Goal: Information Seeking & Learning: Check status

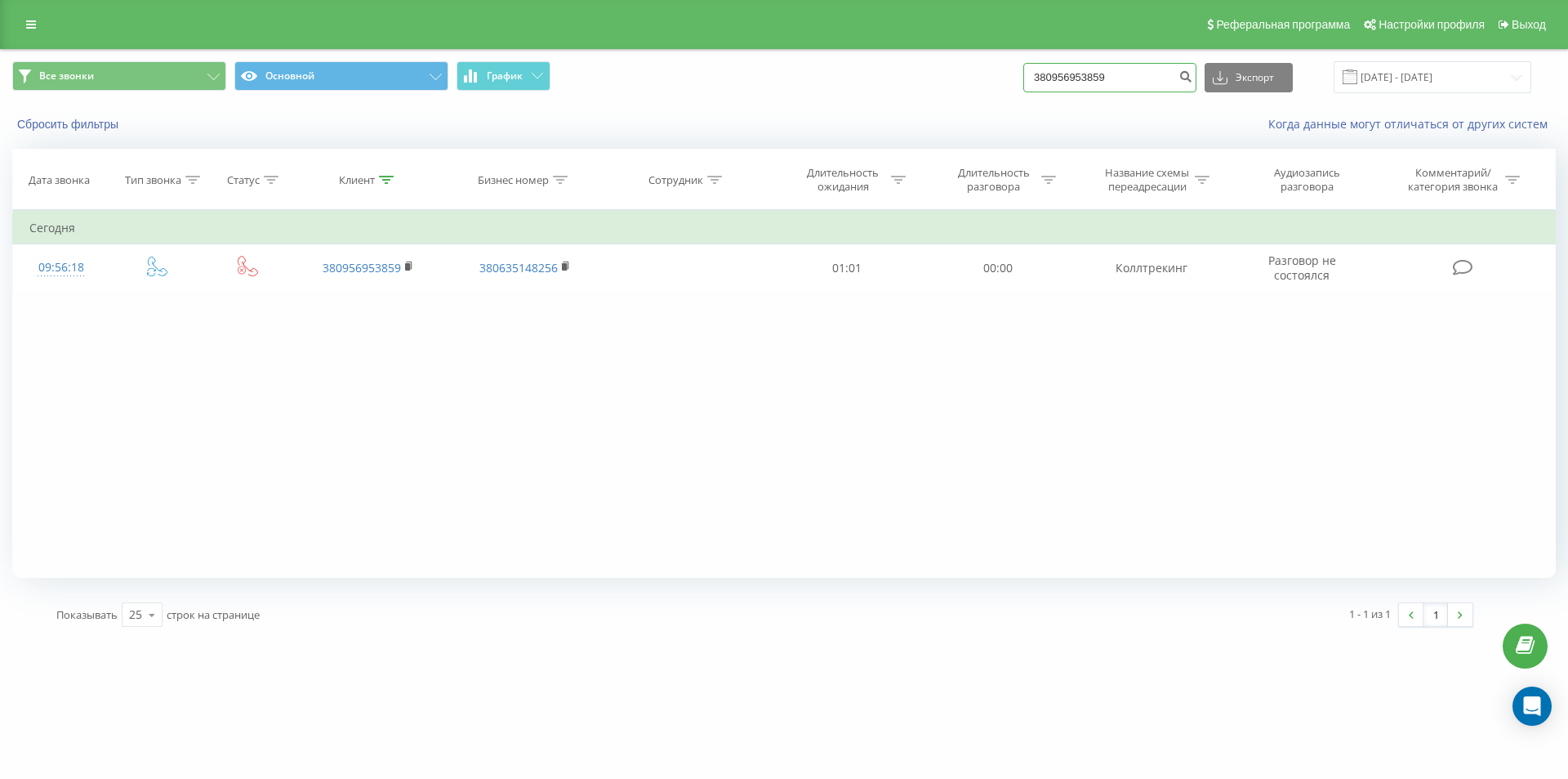
drag, startPoint x: 0, startPoint y: 0, endPoint x: 968, endPoint y: 67, distance: 970.3
click at [969, 68] on div "Все звонки Основной График 380956953859 Экспорт .csv .xls .xlsx [DATE] - [DATE]" at bounding box center [784, 77] width 1544 height 32
paste input "0955222267"
type input "0955222267"
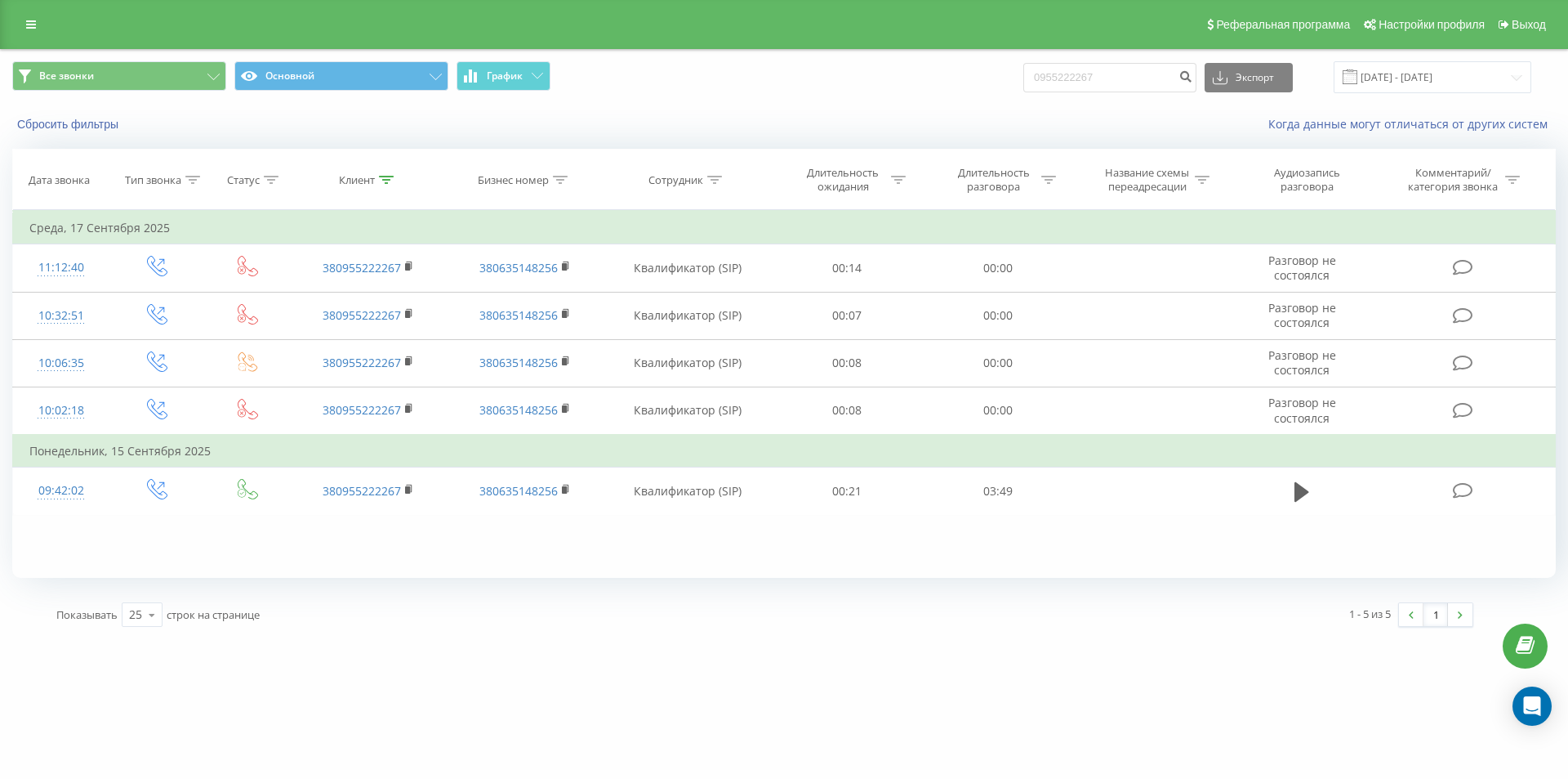
click at [802, 678] on div "smartcafe.com.ua 0955222267 Проекты smartcafe.com.ua Дашборд Центр обращений Жу…" at bounding box center [784, 389] width 1568 height 779
